Goal: Ask a question

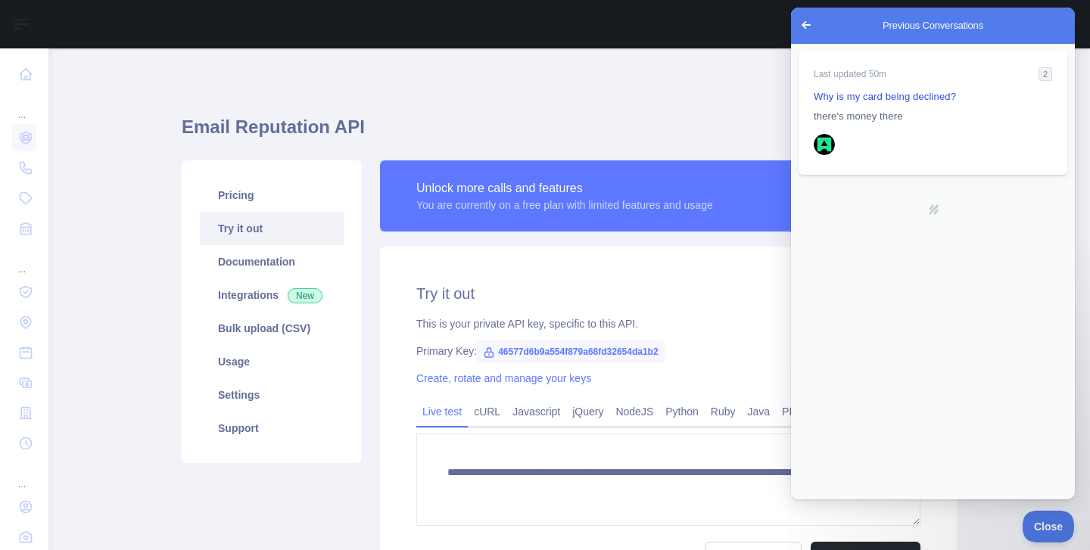
click at [931, 126] on link "Last updated 50m 2 Why is my card being declined? there's money there" at bounding box center [932, 112] width 269 height 123
click at [819, 500] on button "Close" at bounding box center [804, 510] width 27 height 20
click at [805, 32] on span "Go back" at bounding box center [806, 25] width 18 height 18
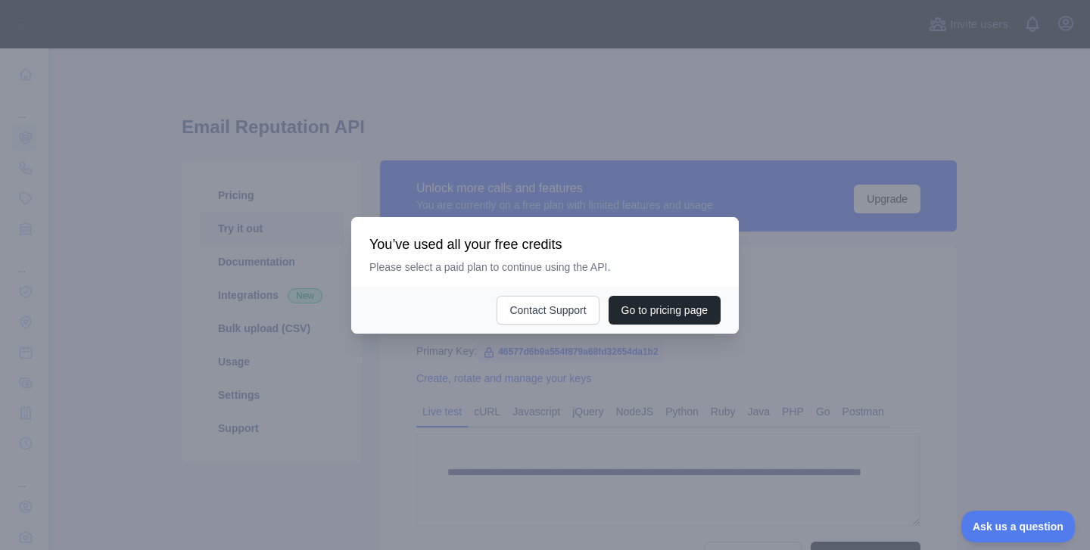
click at [924, 325] on div at bounding box center [545, 275] width 1090 height 550
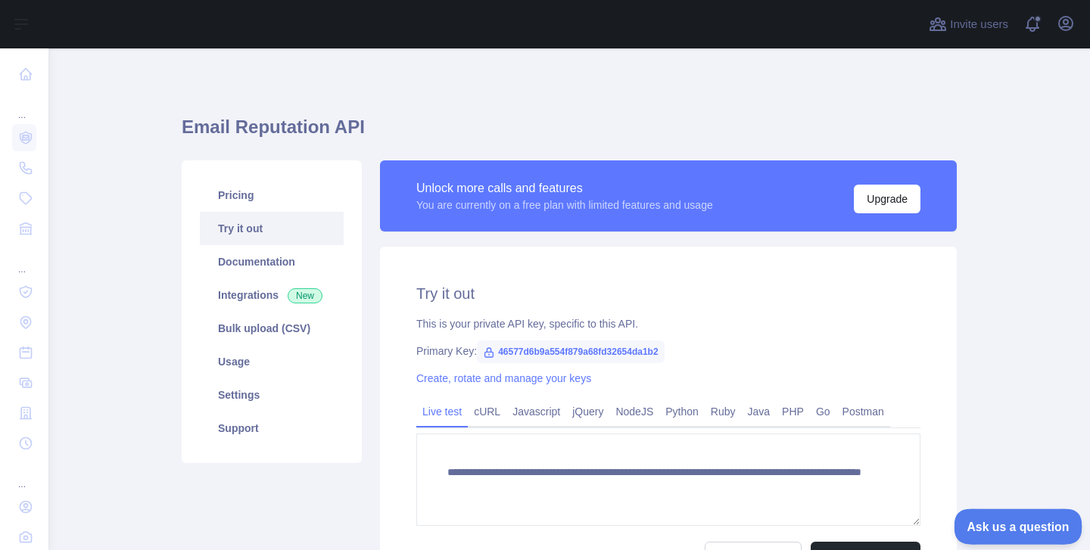
click at [986, 516] on button "Ask us a question" at bounding box center [1009, 524] width 113 height 32
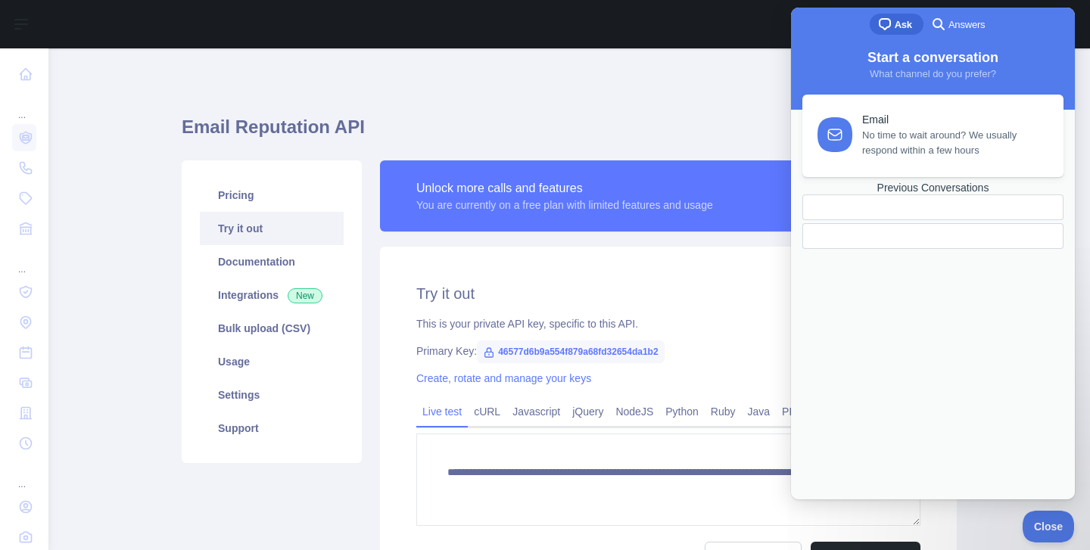
click at [751, 83] on div "**********" at bounding box center [569, 383] width 775 height 670
click at [1043, 517] on button "Close" at bounding box center [1043, 524] width 51 height 32
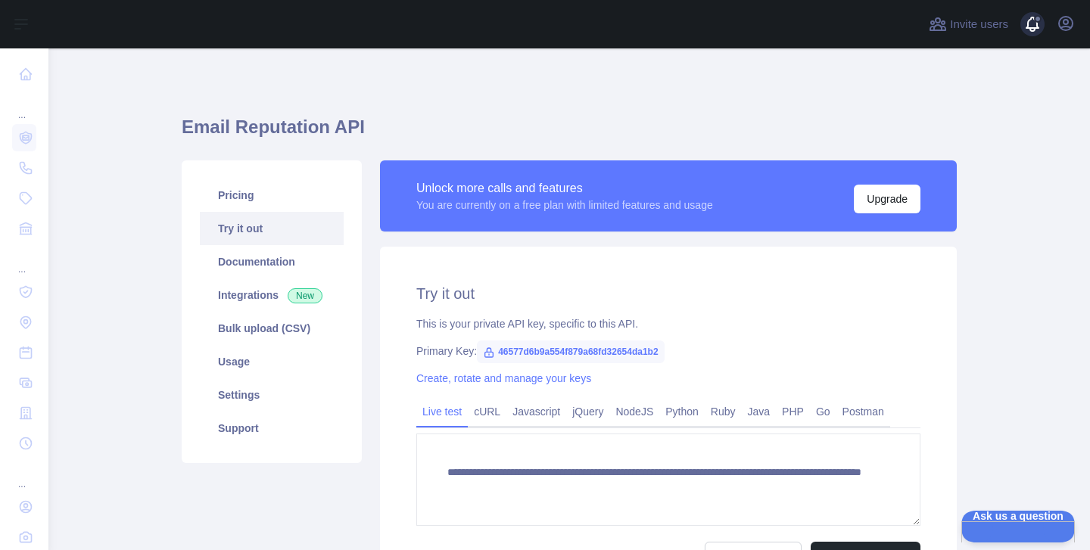
click at [1037, 25] on span at bounding box center [1038, 24] width 30 height 48
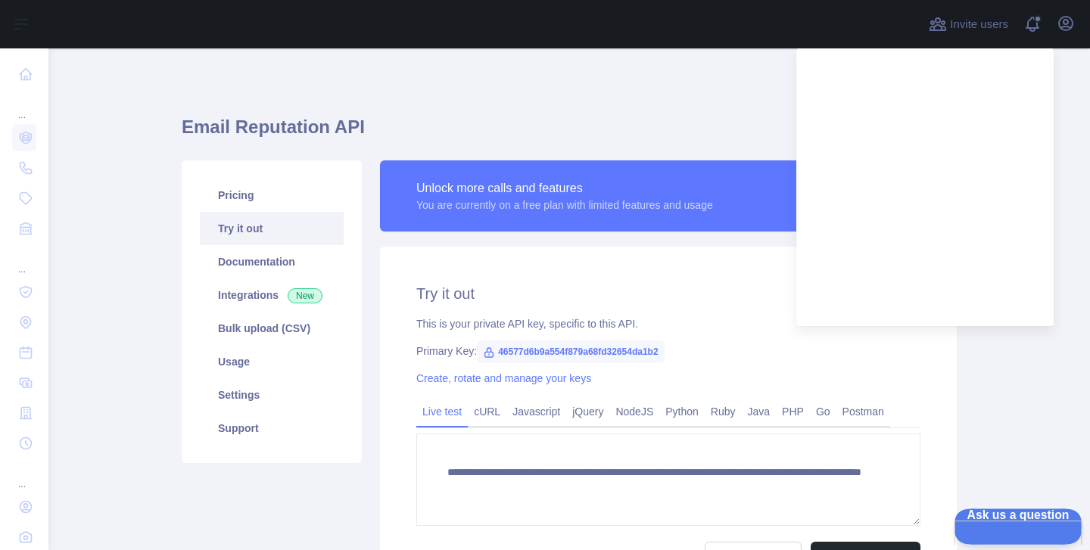
click at [1040, 515] on button "Ask us a question" at bounding box center [1009, 524] width 113 height 32
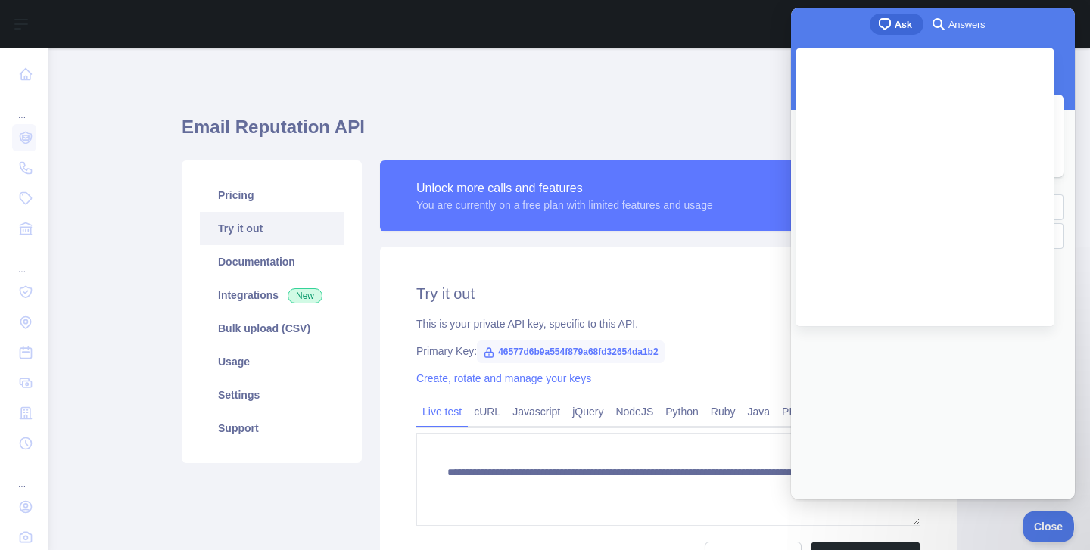
click at [920, 249] on div at bounding box center [932, 236] width 261 height 26
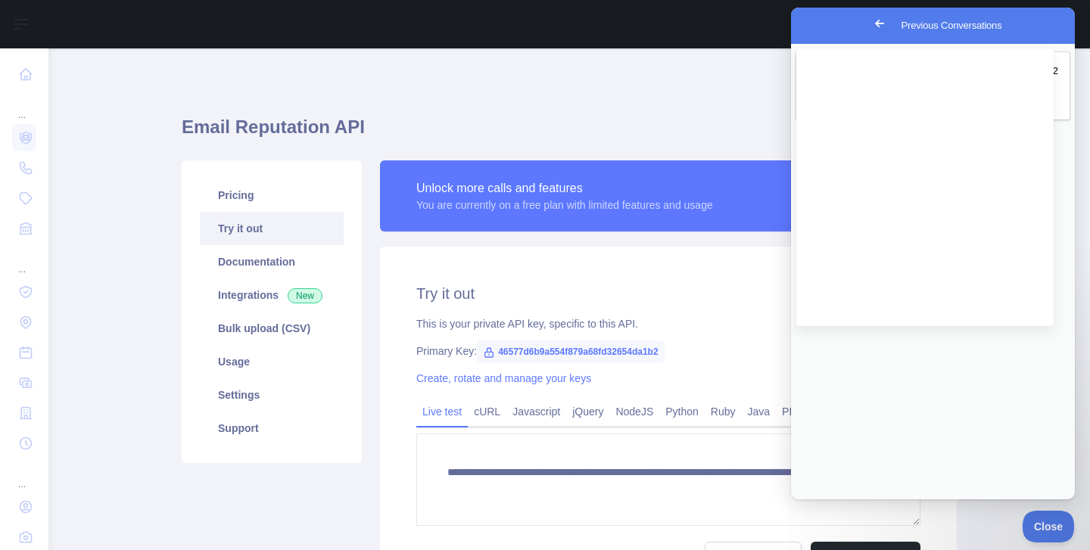
click at [870, 30] on span "Go back" at bounding box center [879, 23] width 18 height 18
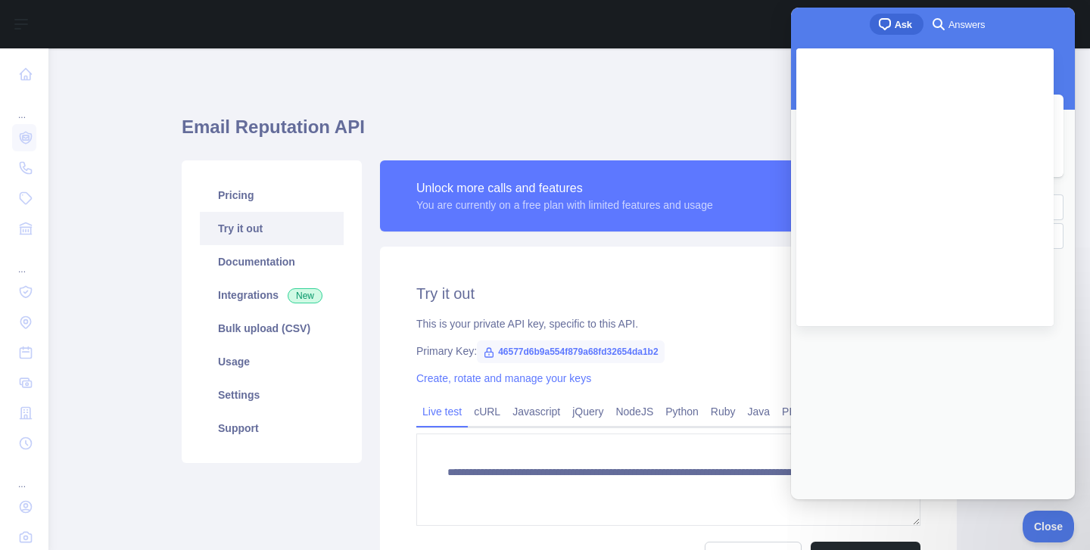
click at [707, 92] on div "**********" at bounding box center [569, 356] width 775 height 543
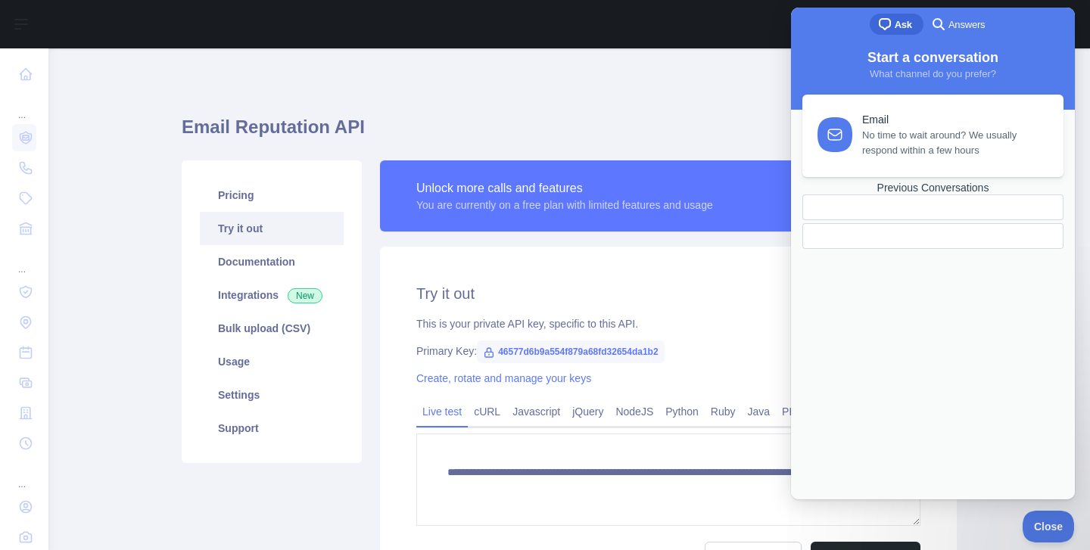
click at [947, 236] on div at bounding box center [897, 236] width 165 height 0
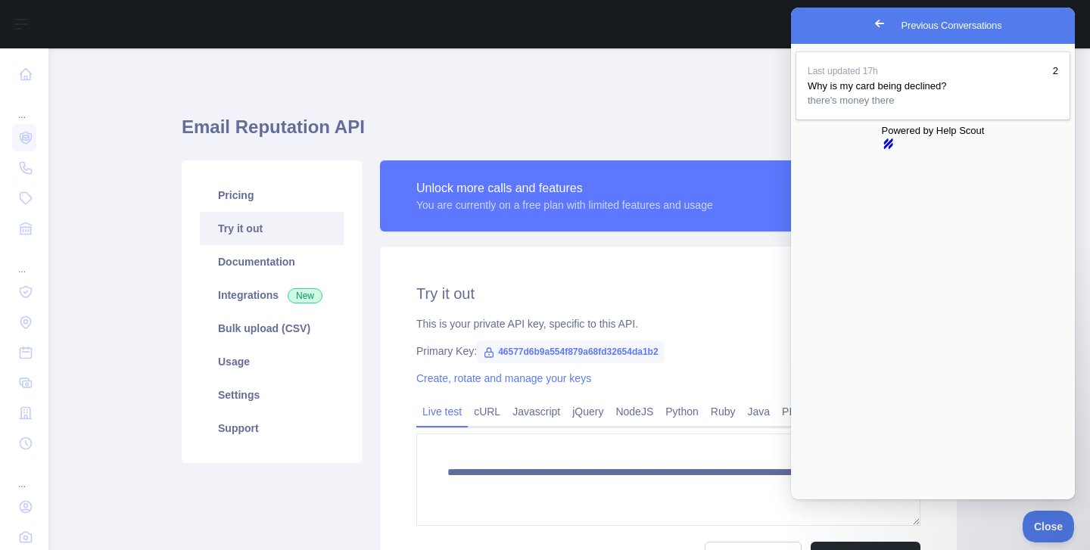
click at [870, 22] on span "Go back" at bounding box center [879, 23] width 18 height 18
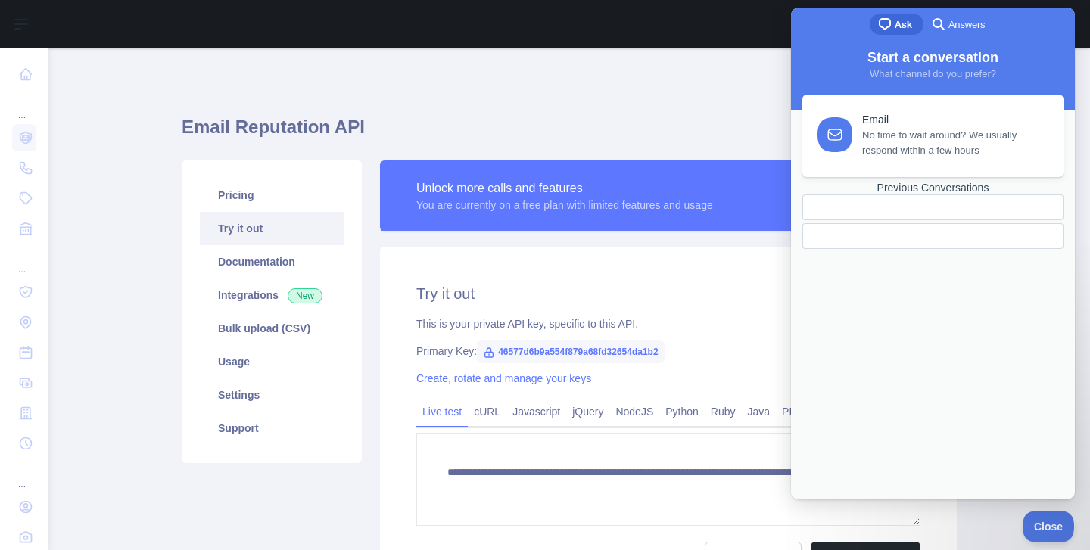
click at [909, 249] on div at bounding box center [932, 236] width 261 height 26
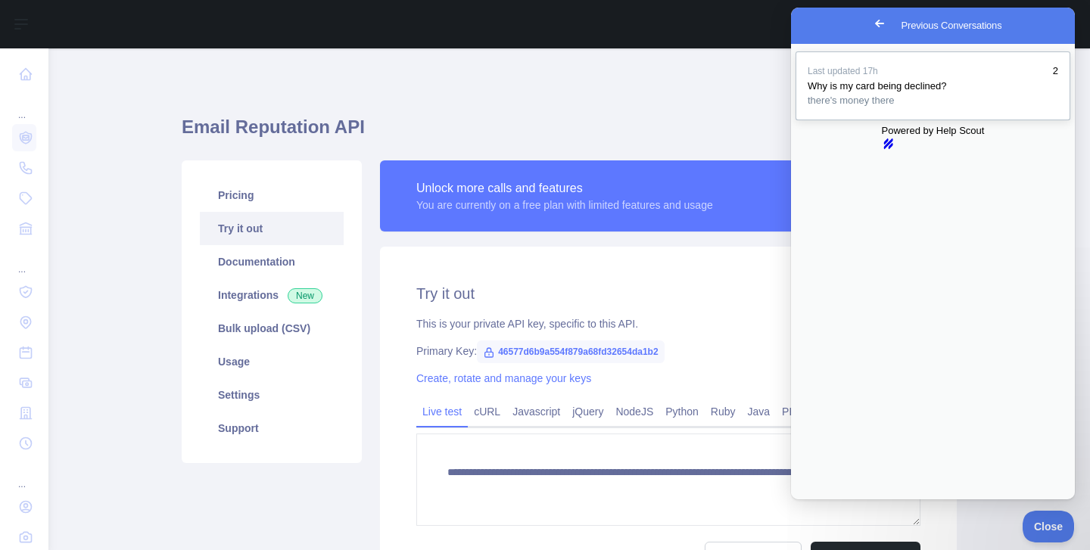
click at [868, 108] on div "Previous Conversations" at bounding box center [932, 108] width 250 height 0
click at [819, 500] on button "Close" at bounding box center [804, 510] width 27 height 20
click at [720, 272] on div "**********" at bounding box center [668, 427] width 577 height 360
click at [870, 25] on span "Go back" at bounding box center [879, 23] width 18 height 18
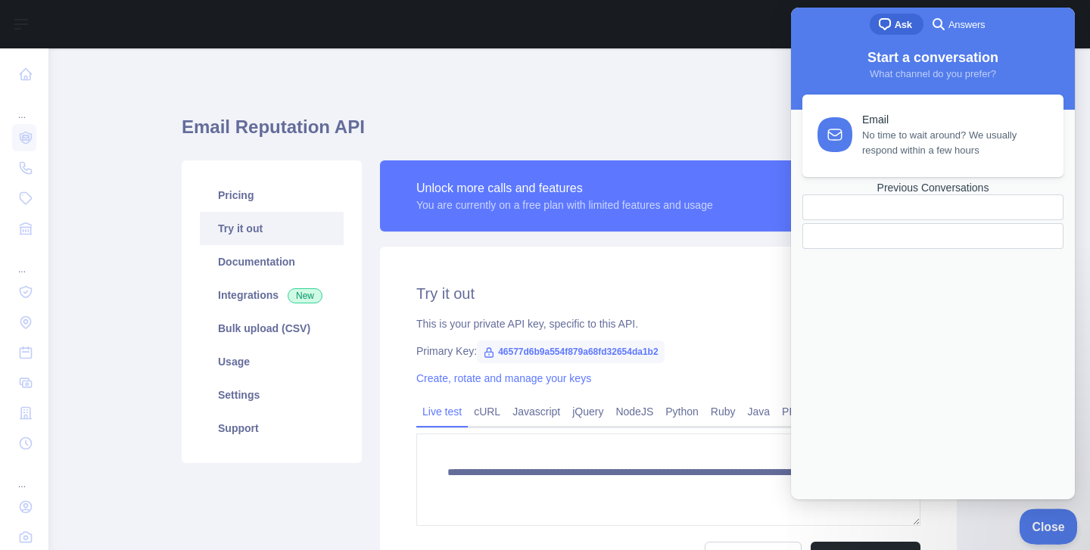
click at [1044, 518] on button "Close" at bounding box center [1043, 524] width 51 height 32
